Goal: Find specific page/section: Find specific page/section

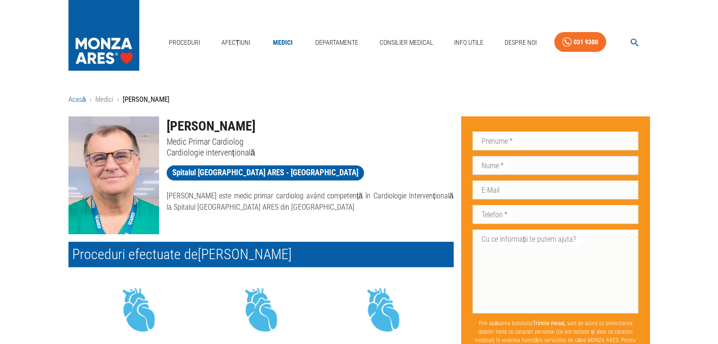
click at [75, 98] on link "Acasă" at bounding box center [76, 99] width 17 height 8
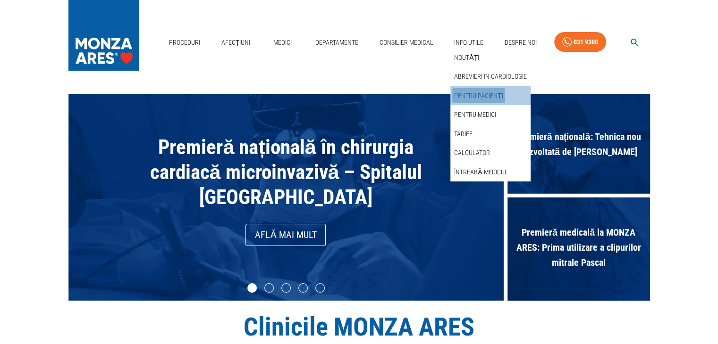
click at [481, 97] on link "Pentru pacienți" at bounding box center [478, 96] width 53 height 16
